Goal: Navigation & Orientation: Find specific page/section

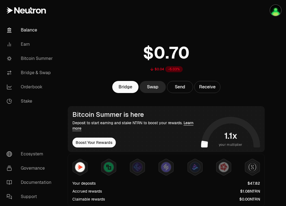
scroll to position [14, 0]
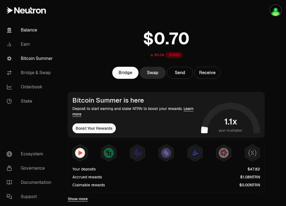
click at [34, 62] on link "Bitcoin Summer" at bounding box center [30, 58] width 57 height 14
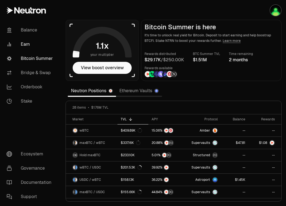
click at [26, 43] on link "Earn" at bounding box center [30, 44] width 57 height 14
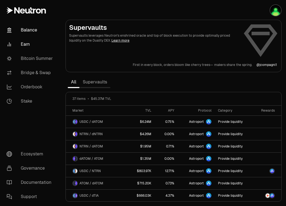
click at [24, 29] on link "Balance" at bounding box center [30, 30] width 57 height 14
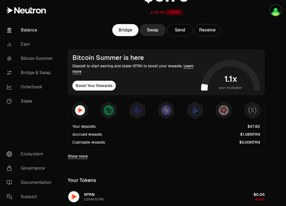
scroll to position [56, 0]
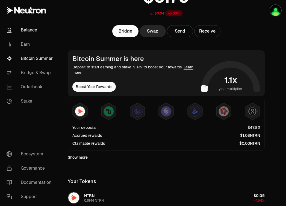
click at [37, 56] on link "Bitcoin Summer" at bounding box center [30, 58] width 57 height 14
